Goal: Transaction & Acquisition: Purchase product/service

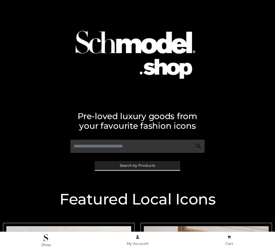
click at [137, 165] on span "Search by Products" at bounding box center [138, 166] width 36 height 4
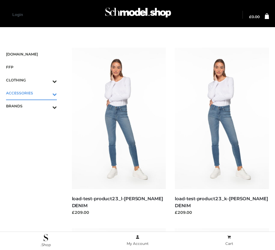
click at [46, 93] on icon "Toggle Submenu" at bounding box center [22, 94] width 67 height 7
click at [34, 106] on span "BAGS" at bounding box center [34, 105] width 45 height 7
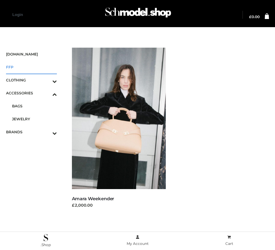
click at [31, 67] on span "FFP" at bounding box center [31, 67] width 51 height 7
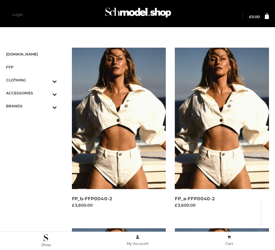
scroll to position [548, 0]
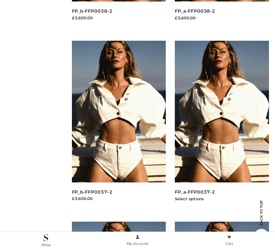
click at [222, 125] on img at bounding box center [222, 111] width 94 height 141
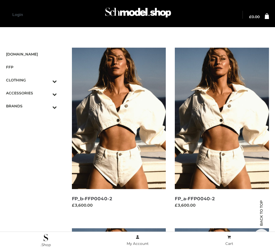
scroll to position [910, 0]
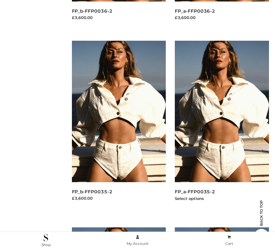
click at [222, 125] on img at bounding box center [222, 111] width 94 height 141
click at [119, 125] on img at bounding box center [119, 111] width 94 height 141
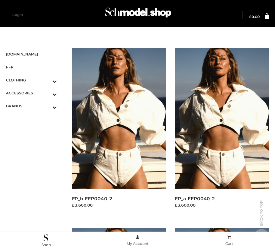
scroll to position [548, 0]
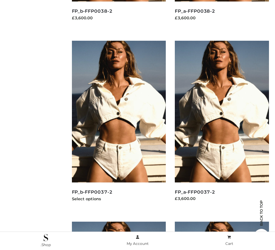
click at [119, 125] on img at bounding box center [119, 111] width 94 height 141
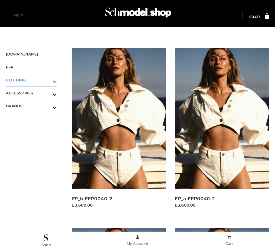
click at [46, 80] on icon "Toggle Submenu" at bounding box center [22, 81] width 67 height 7
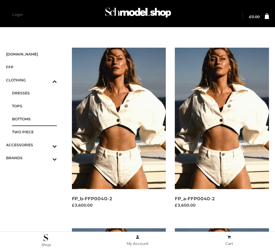
click at [34, 119] on span "BOTTOMS" at bounding box center [34, 118] width 45 height 7
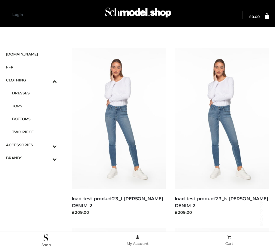
scroll to position [910, 0]
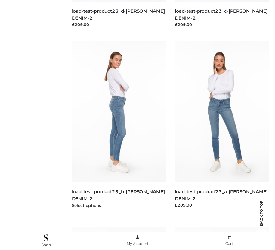
click at [119, 125] on img at bounding box center [119, 111] width 94 height 141
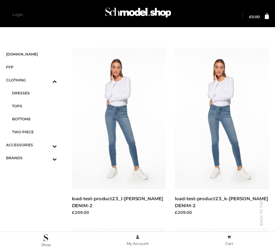
scroll to position [729, 0]
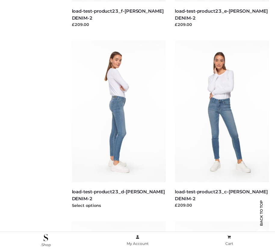
click at [119, 125] on img at bounding box center [119, 111] width 94 height 141
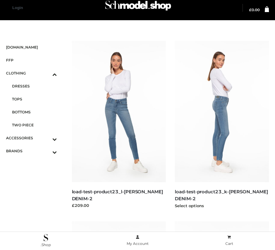
click at [222, 125] on img at bounding box center [222, 111] width 94 height 141
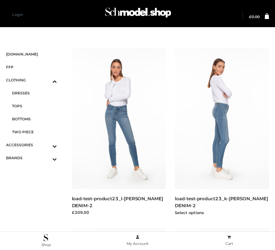
scroll to position [548, 0]
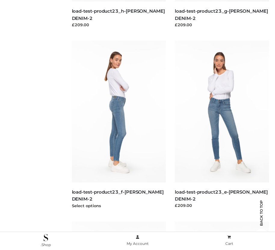
click at [119, 125] on img at bounding box center [119, 111] width 94 height 141
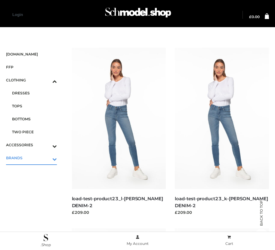
click at [46, 158] on icon "Toggle Submenu" at bounding box center [22, 158] width 67 height 7
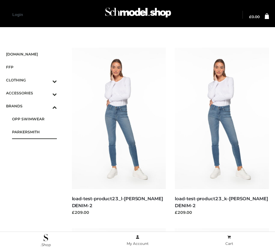
click at [34, 132] on span "PARKERSMITH" at bounding box center [34, 131] width 45 height 7
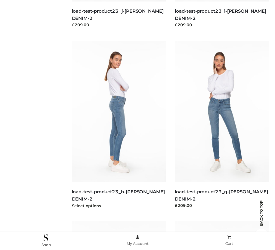
click at [119, 125] on img at bounding box center [119, 111] width 94 height 141
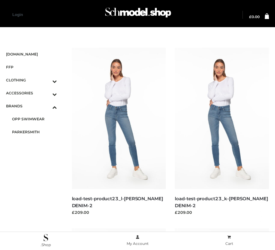
scroll to position [910, 0]
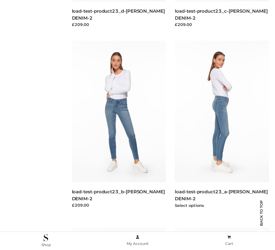
click at [222, 125] on img at bounding box center [222, 111] width 94 height 141
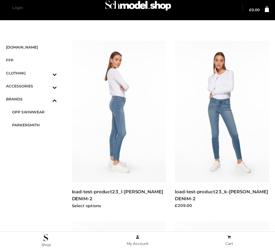
click at [119, 125] on img at bounding box center [119, 111] width 94 height 141
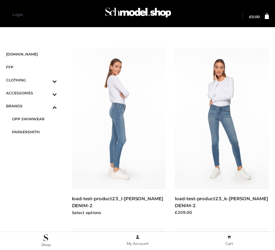
scroll to position [548, 0]
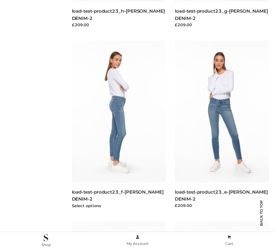
click at [119, 125] on img at bounding box center [119, 111] width 94 height 141
